Goal: Information Seeking & Learning: Learn about a topic

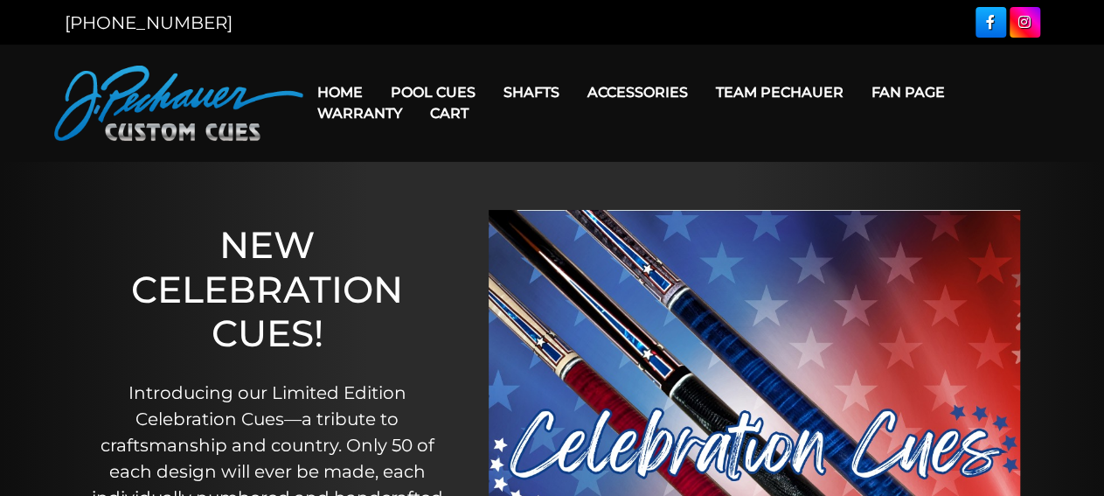
click at [797, 97] on link "Team Pechauer" at bounding box center [780, 92] width 156 height 45
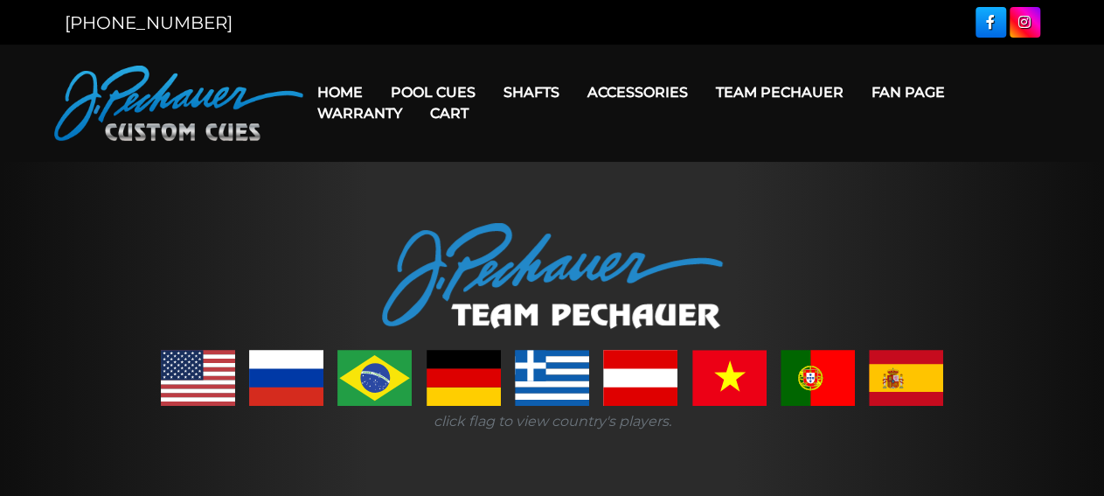
click at [296, 379] on link at bounding box center [286, 378] width 74 height 56
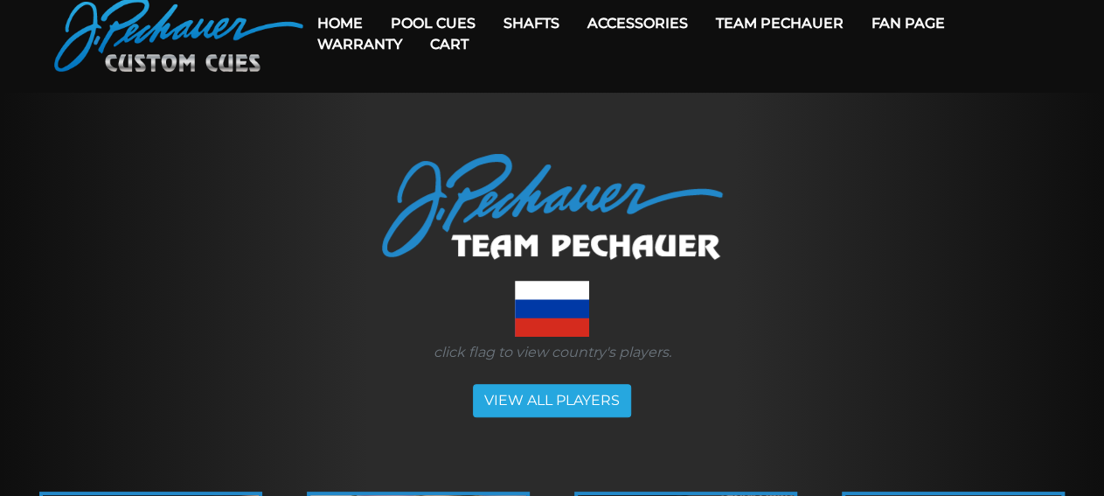
scroll to position [80, 0]
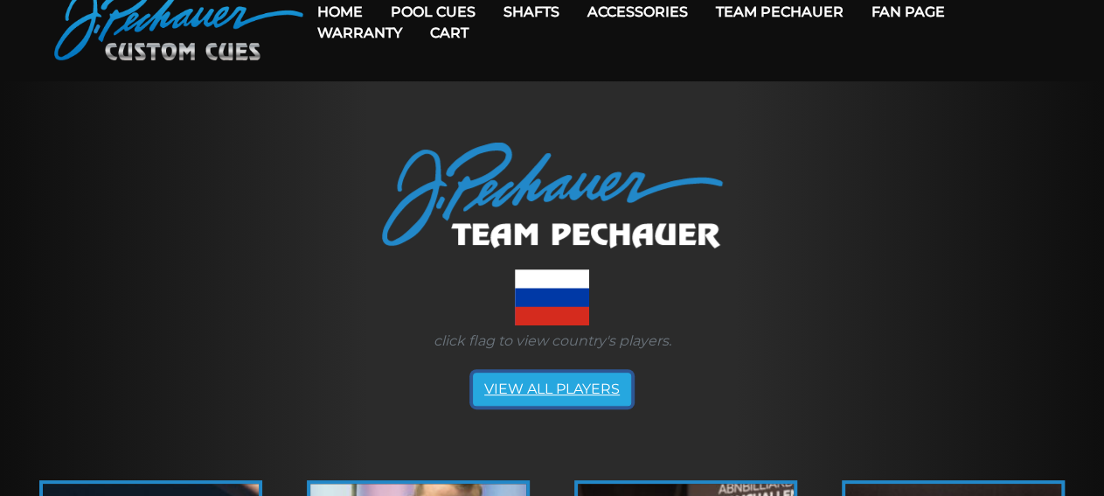
click at [581, 386] on link "VIEW ALL PLAYERS" at bounding box center [552, 388] width 158 height 33
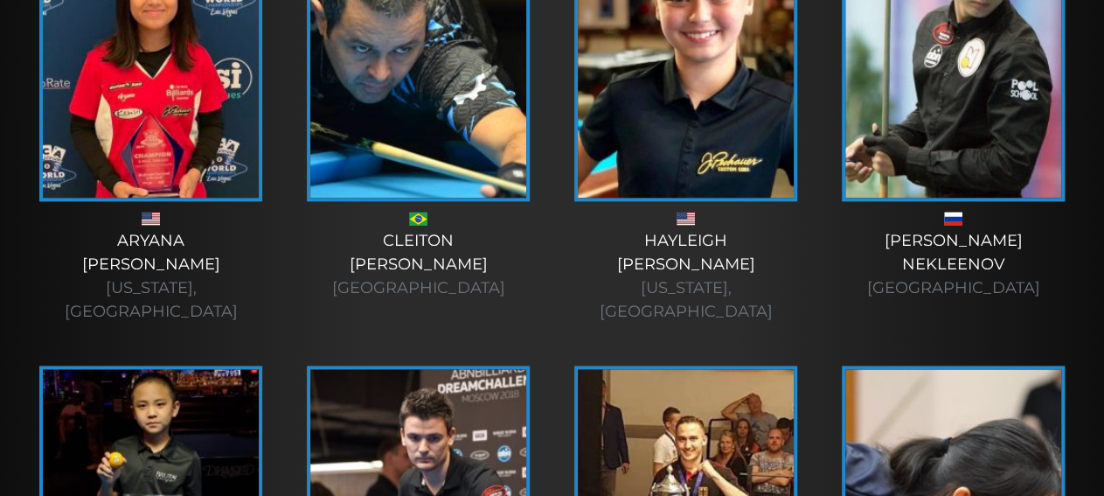
scroll to position [958, 0]
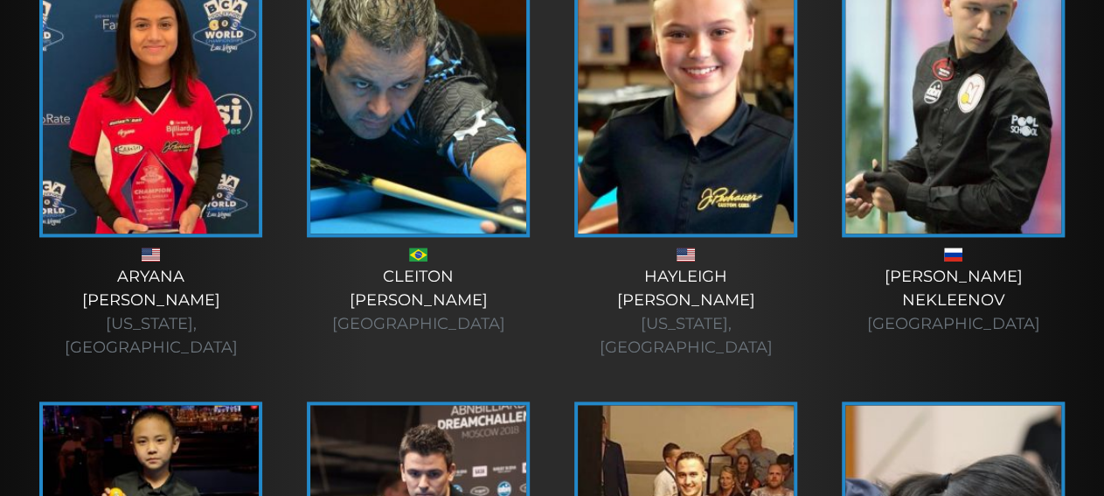
click at [1004, 177] on img at bounding box center [953, 105] width 216 height 255
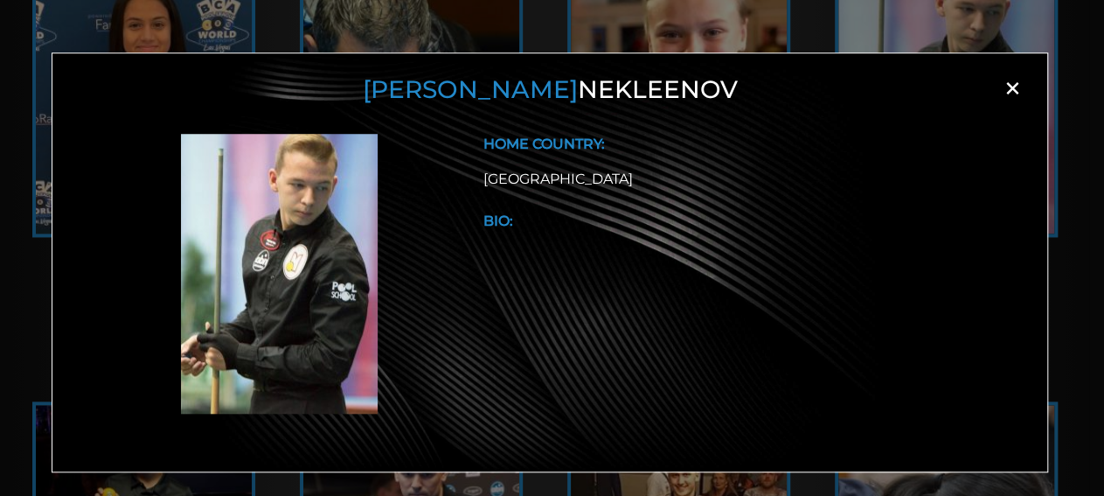
click at [1015, 86] on span "×" at bounding box center [1012, 88] width 26 height 26
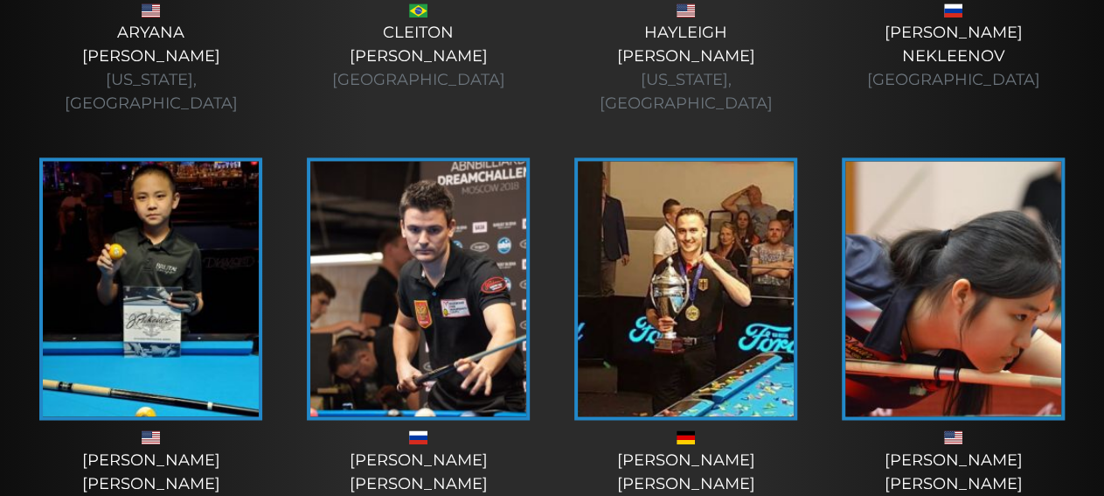
scroll to position [1292, 0]
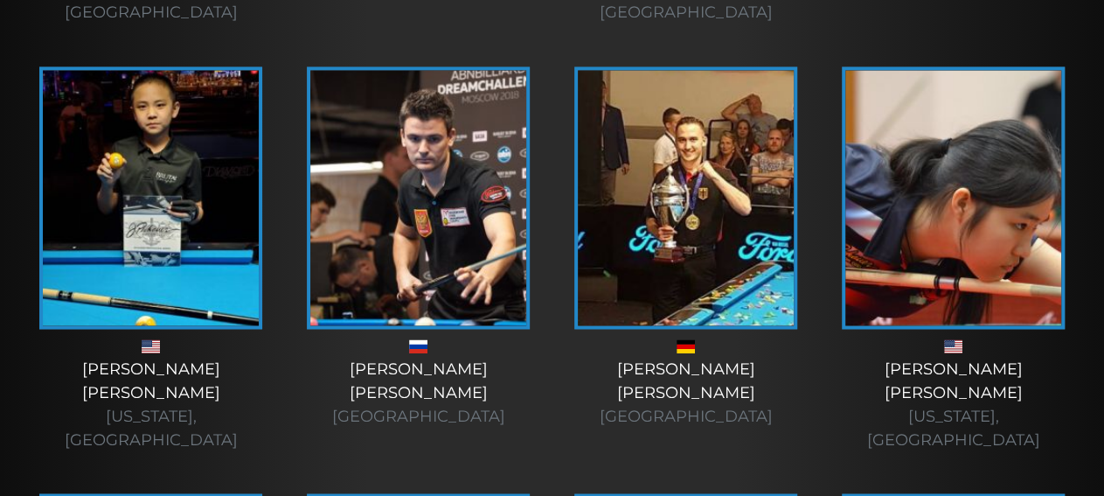
click at [419, 158] on img at bounding box center [418, 198] width 216 height 255
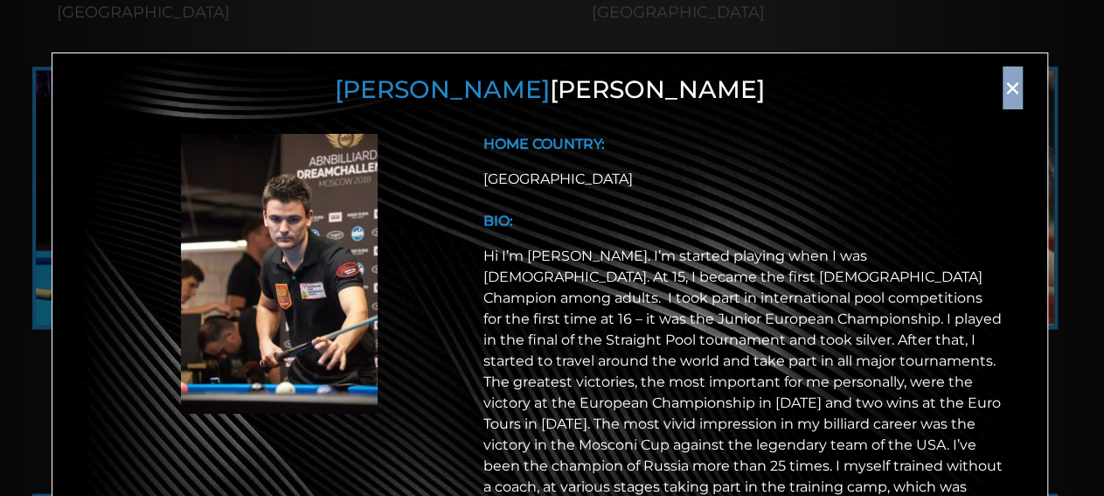
click at [1005, 80] on span "×" at bounding box center [1012, 88] width 26 height 26
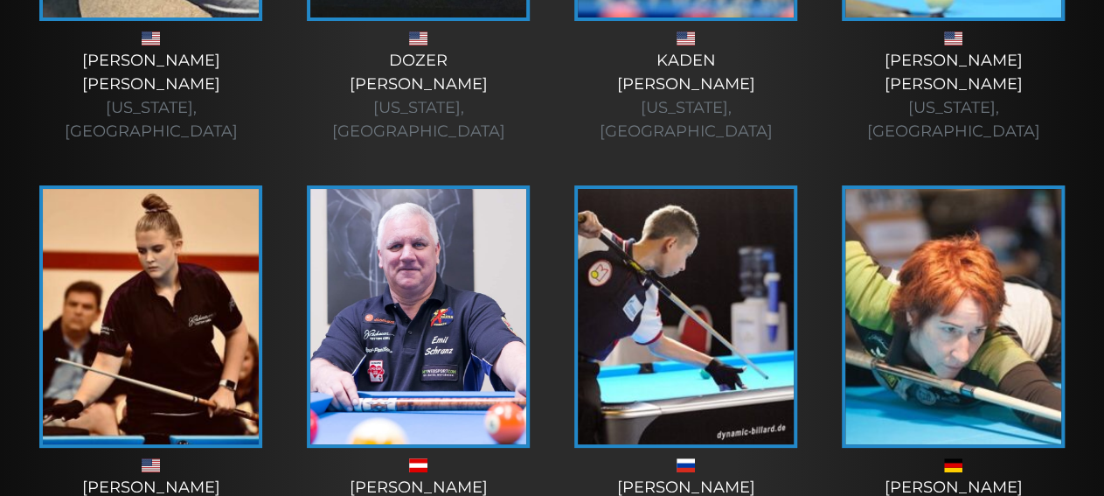
scroll to position [3253, 0]
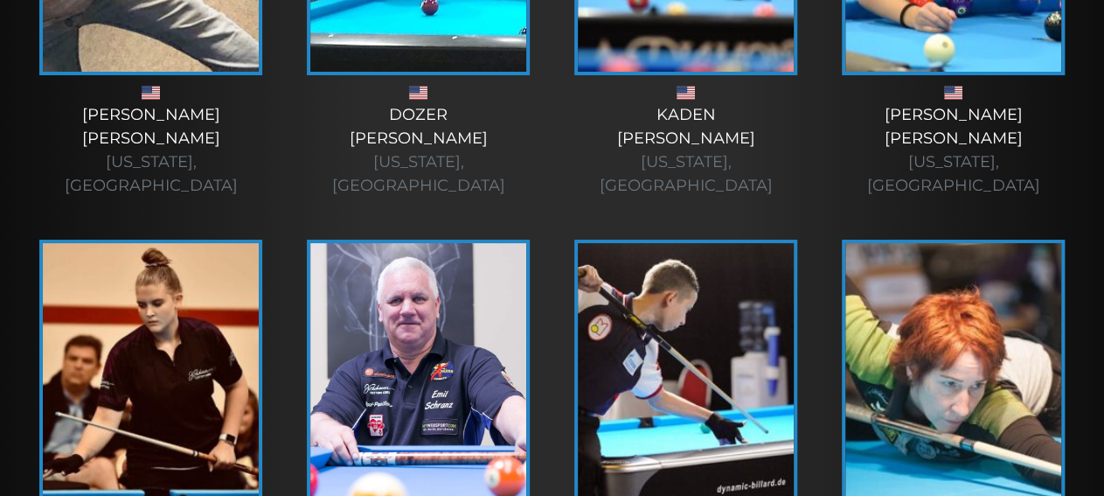
click at [739, 243] on img at bounding box center [686, 370] width 216 height 255
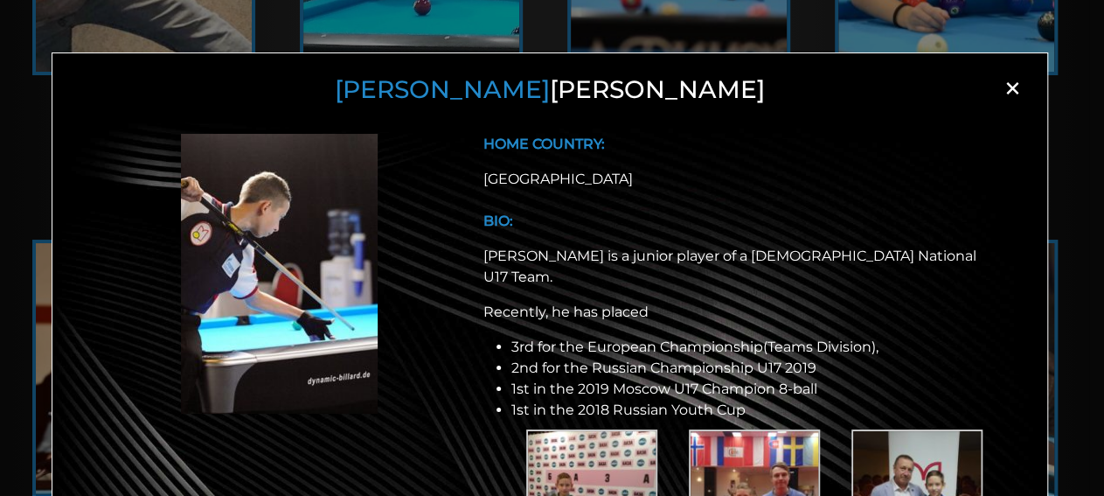
click at [1006, 89] on span "×" at bounding box center [1012, 88] width 26 height 26
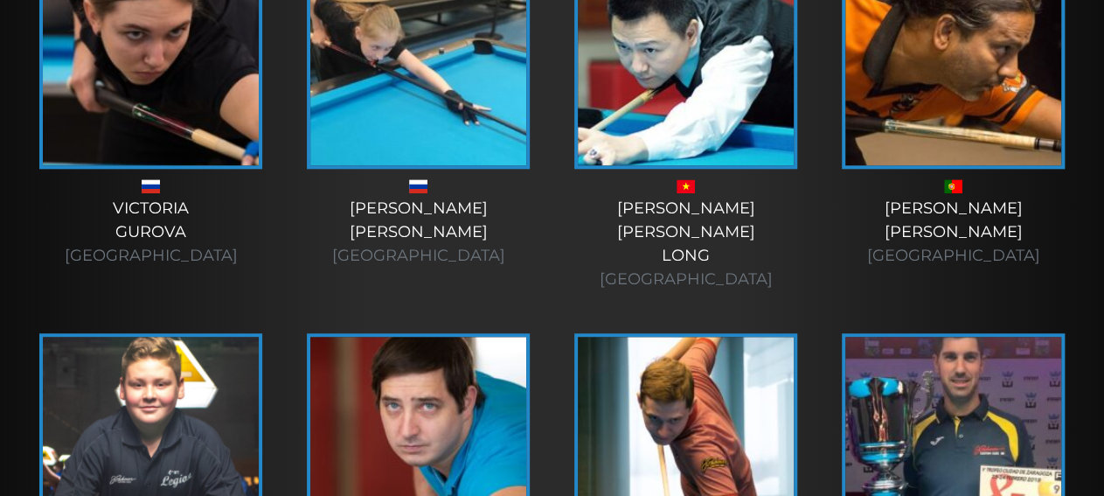
scroll to position [4040, 0]
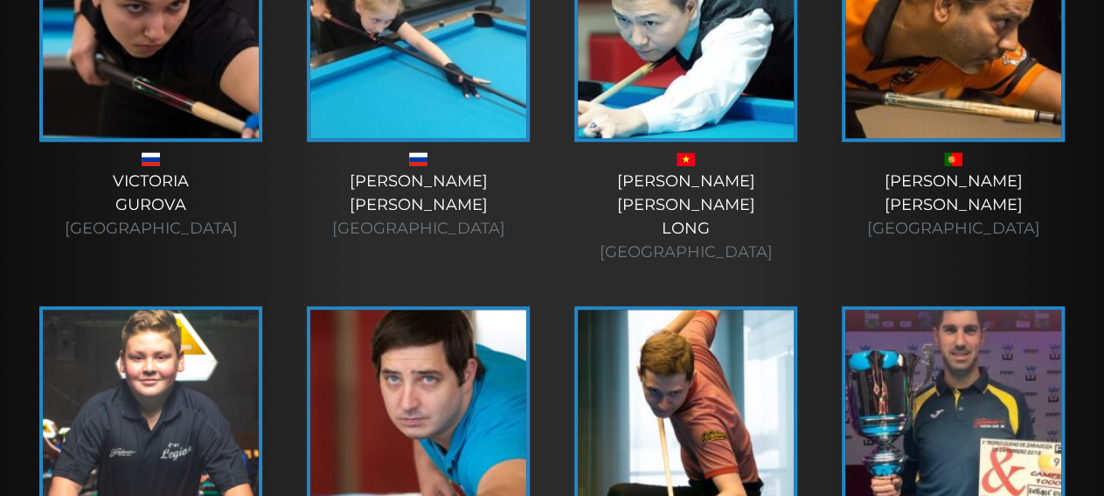
click at [708, 310] on img at bounding box center [686, 437] width 216 height 255
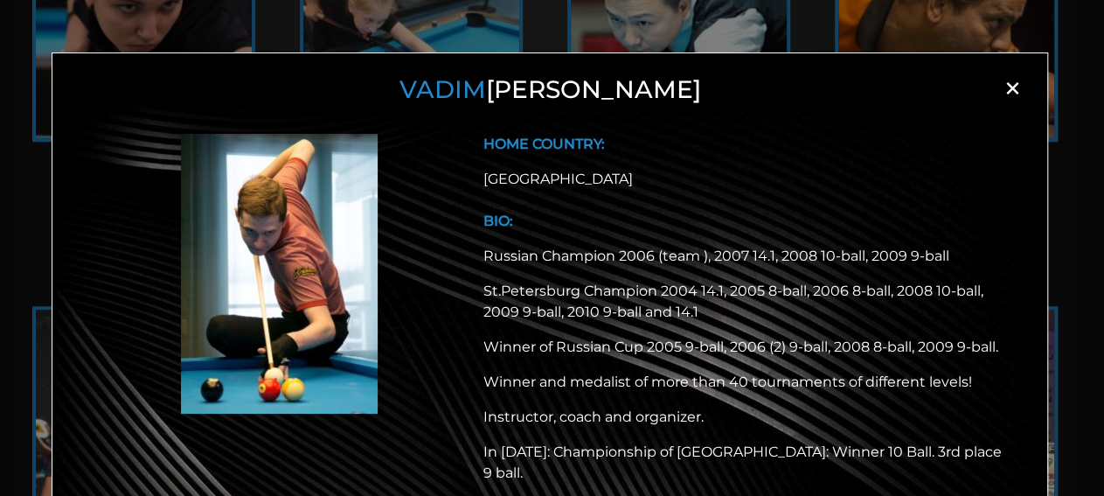
click at [1001, 90] on span "×" at bounding box center [1012, 88] width 26 height 26
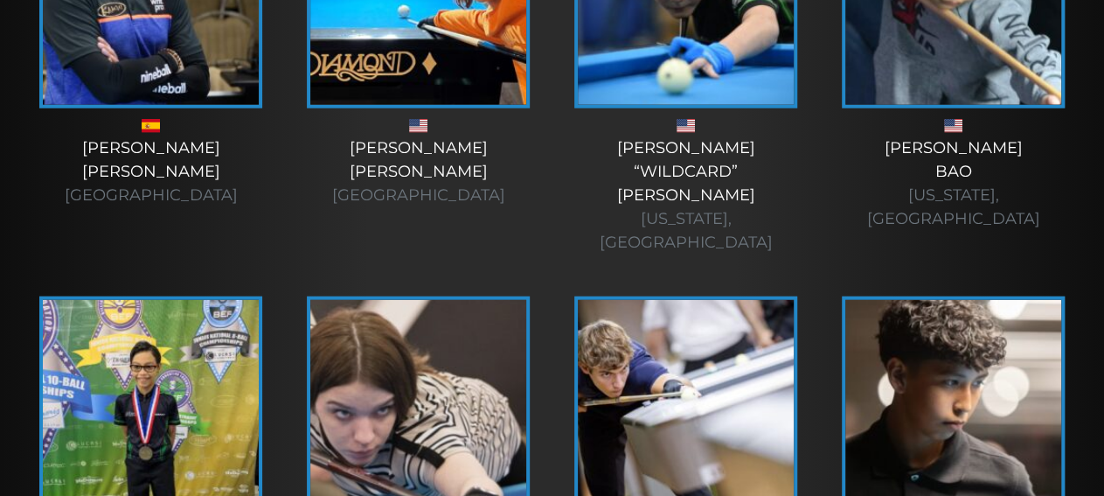
scroll to position [5368, 0]
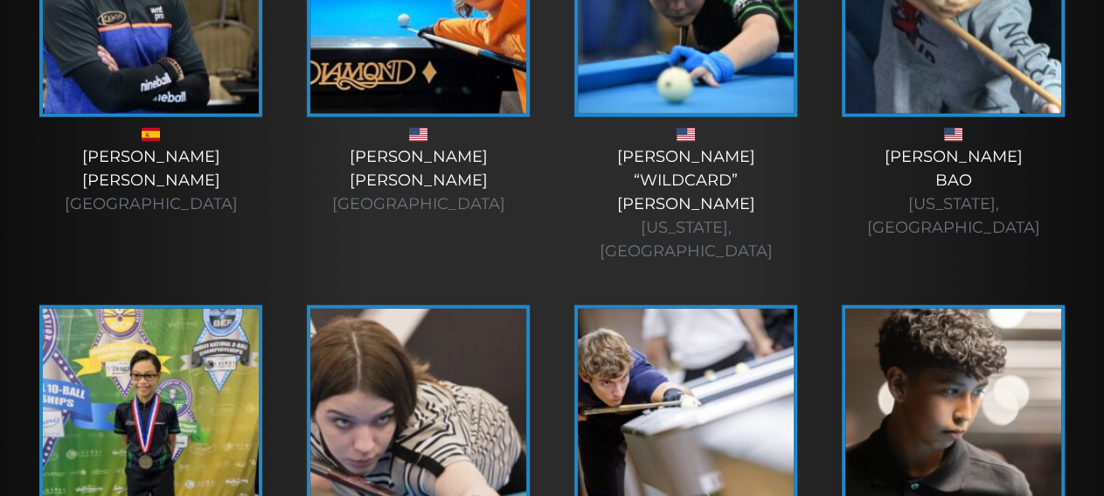
click at [685, 309] on img at bounding box center [686, 436] width 216 height 255
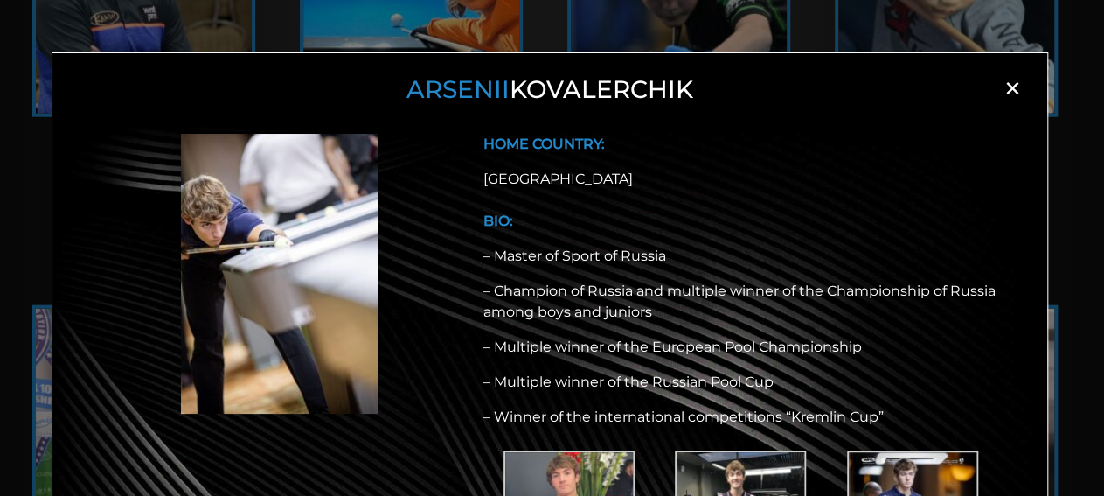
click at [1012, 92] on span "×" at bounding box center [1012, 88] width 26 height 26
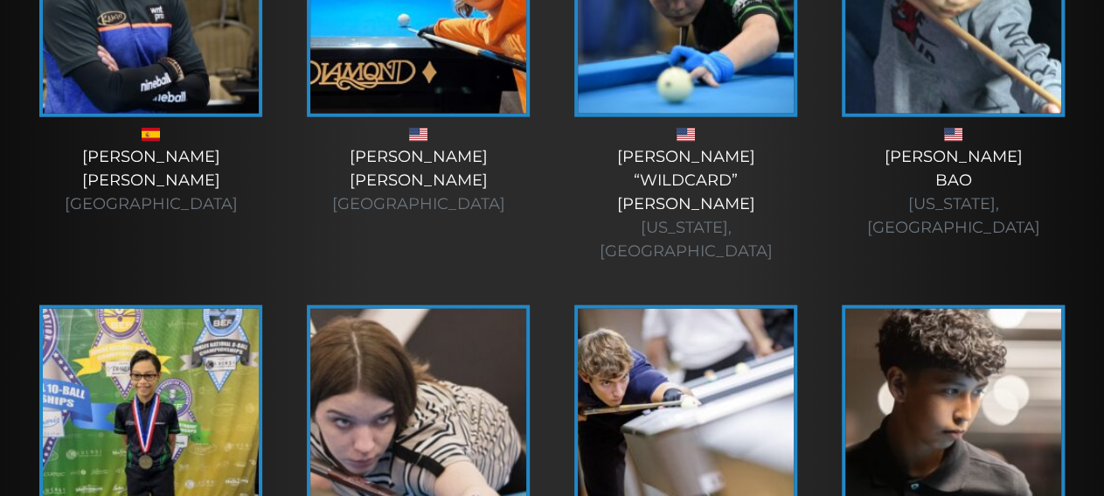
click at [455, 309] on img at bounding box center [418, 436] width 216 height 255
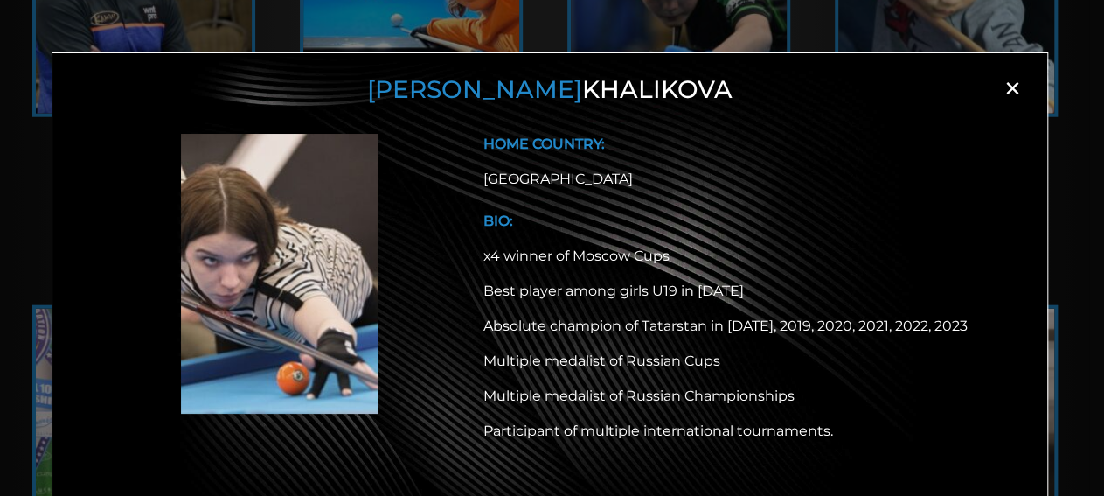
click at [1008, 90] on span "×" at bounding box center [1012, 88] width 26 height 26
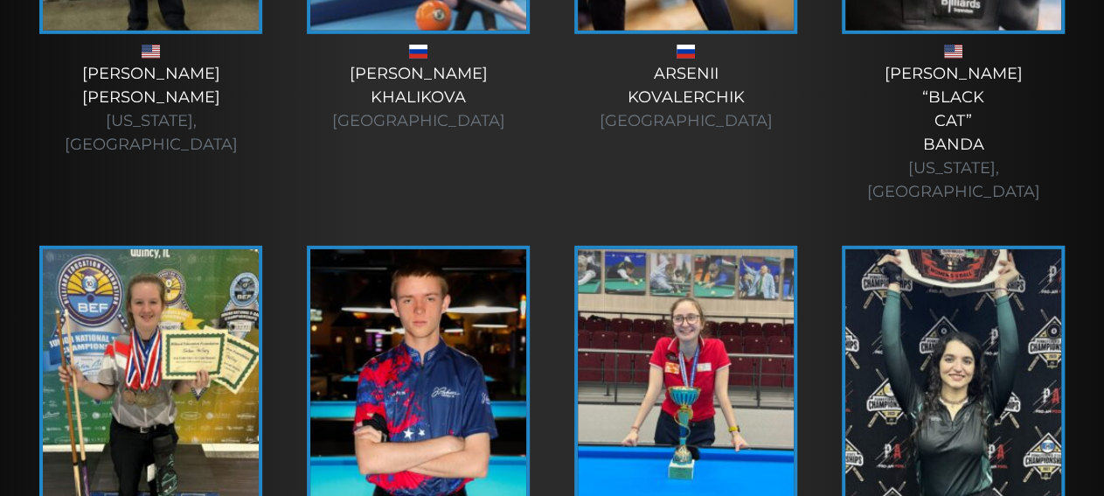
scroll to position [5856, 0]
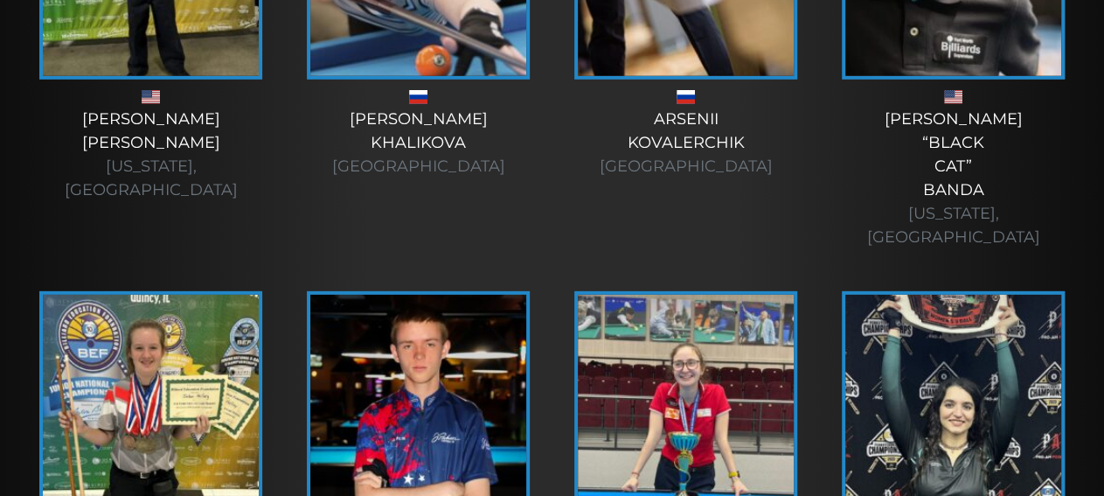
click at [648, 295] on img at bounding box center [686, 422] width 216 height 255
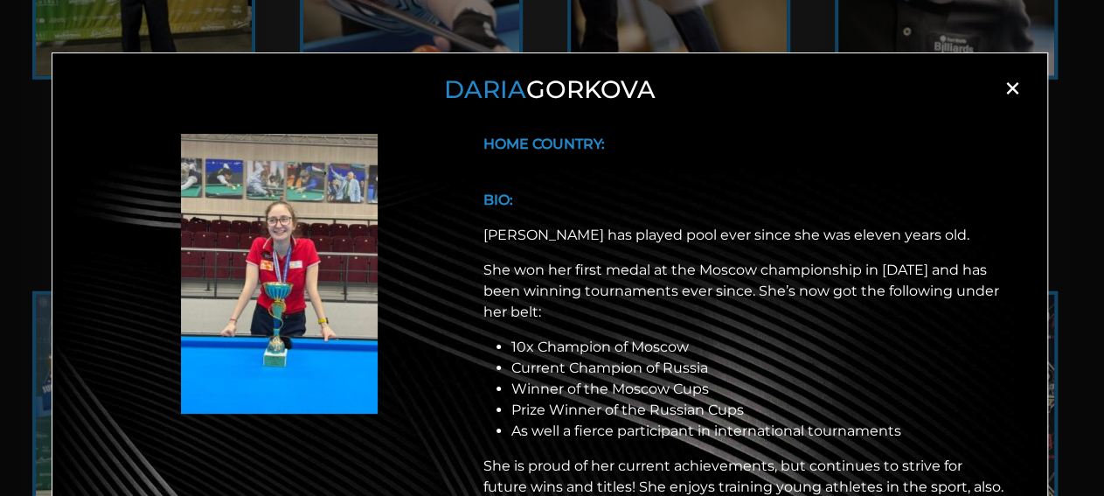
click at [991, 180] on div "HOME COUNTRY: BIO: Daria has played pool ever since she was eleven years old. S…" at bounding box center [744, 489] width 542 height 710
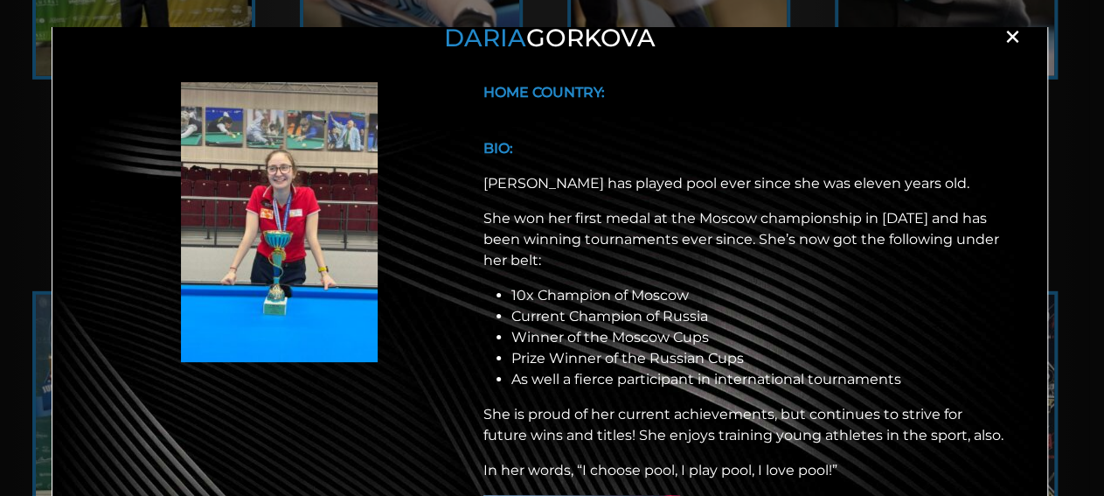
scroll to position [0, 0]
